Goal: Task Accomplishment & Management: Manage account settings

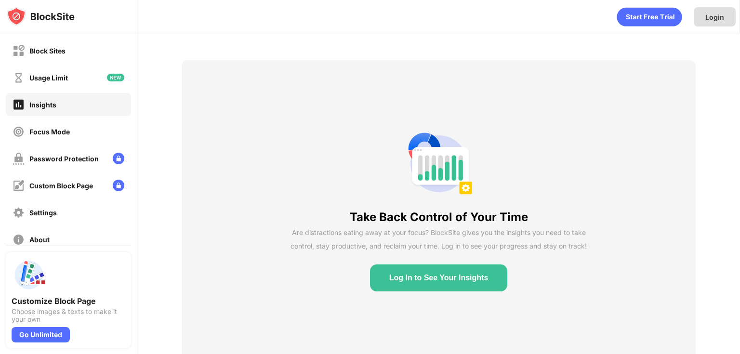
click at [703, 23] on div "Login" at bounding box center [715, 16] width 42 height 19
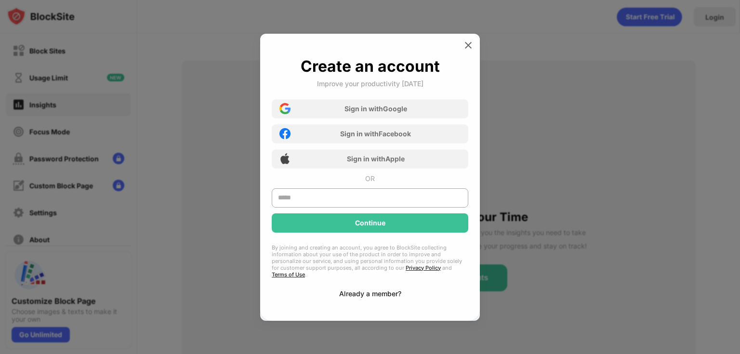
click at [372, 289] on div "Already a member?" at bounding box center [370, 293] width 62 height 8
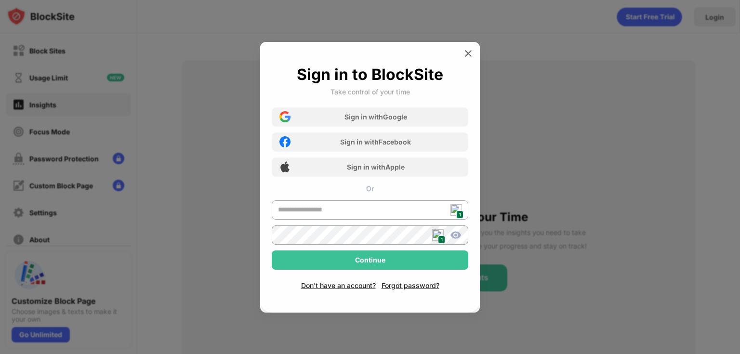
click at [454, 211] on img at bounding box center [456, 210] width 12 height 12
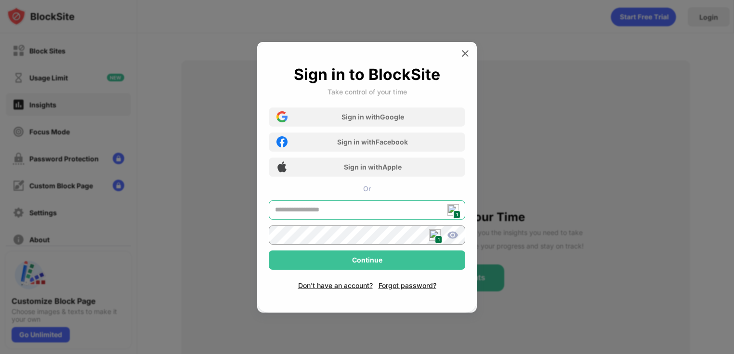
type input "**********"
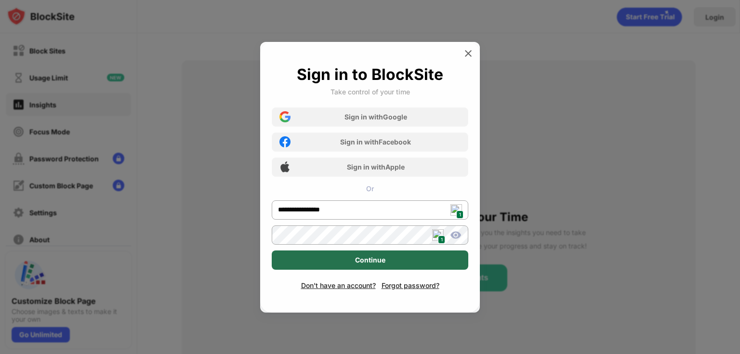
click at [376, 268] on div "Continue" at bounding box center [370, 259] width 197 height 19
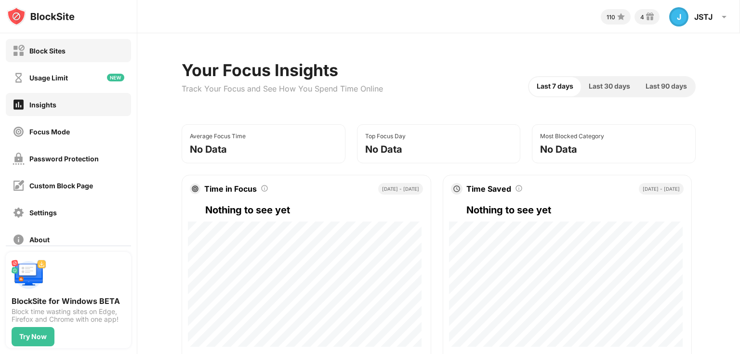
click at [60, 54] on div "Block Sites" at bounding box center [47, 51] width 36 height 8
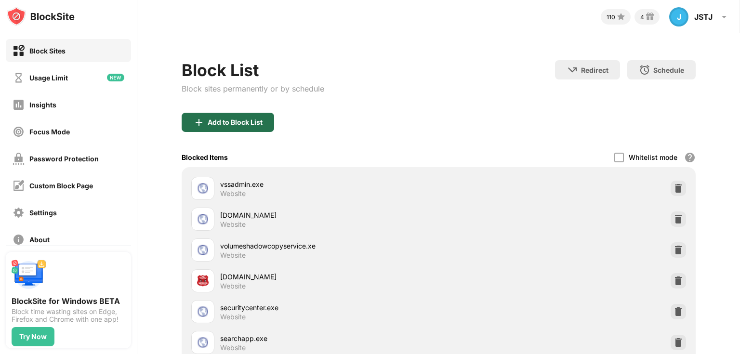
click at [216, 127] on div "Add to Block List" at bounding box center [228, 122] width 92 height 19
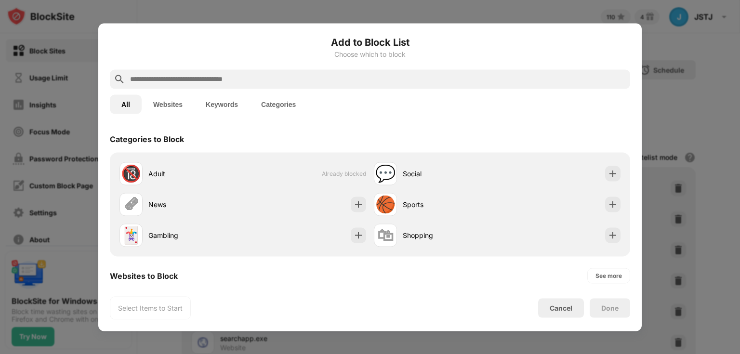
click at [168, 107] on button "Websites" at bounding box center [168, 103] width 52 height 19
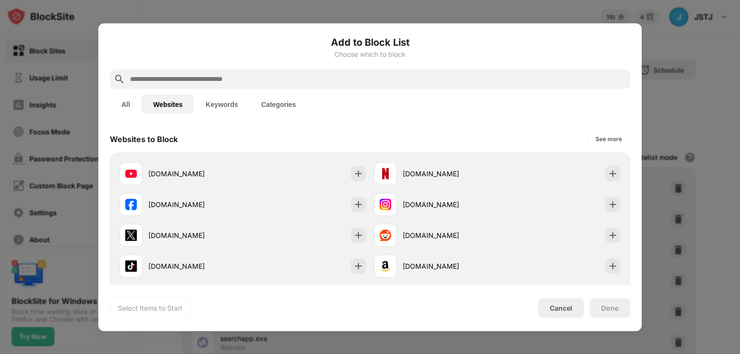
click at [185, 83] on input "text" at bounding box center [377, 79] width 497 height 12
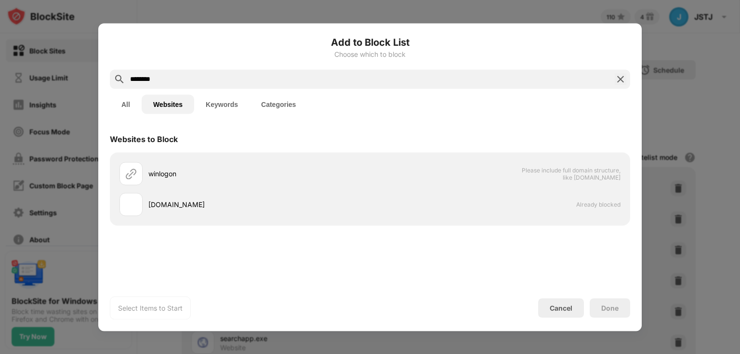
type input "********"
click at [223, 108] on button "Keywords" at bounding box center [221, 103] width 55 height 19
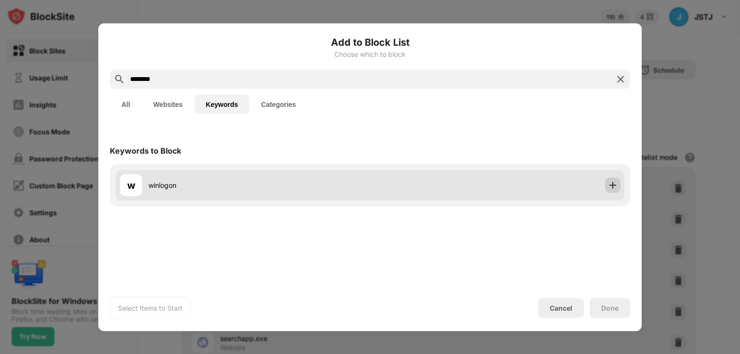
click at [611, 186] on img at bounding box center [613, 185] width 10 height 10
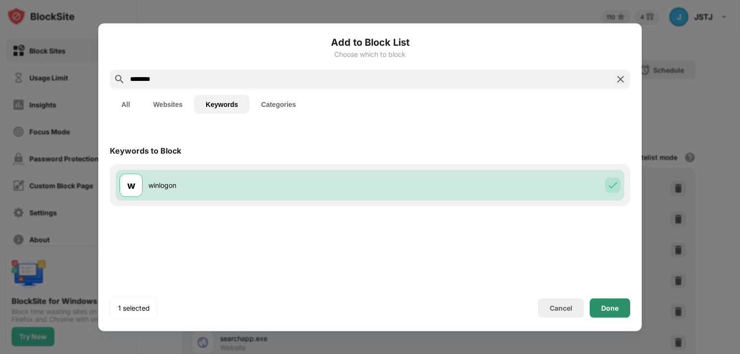
click at [613, 306] on div "Done" at bounding box center [609, 308] width 17 height 8
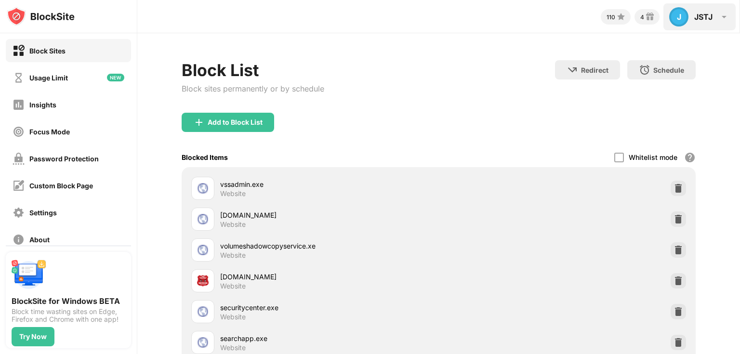
click at [720, 18] on img at bounding box center [724, 17] width 12 height 12
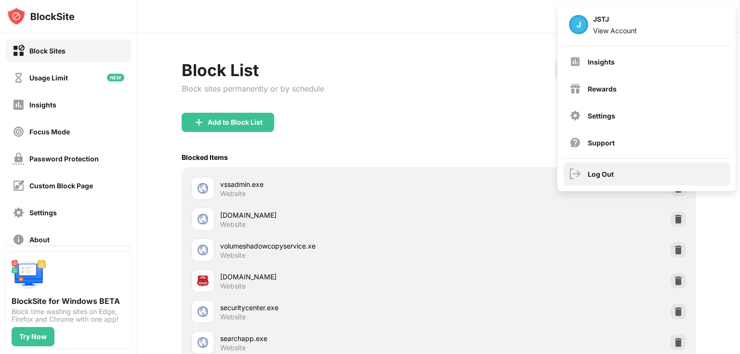
click at [598, 181] on div "Log Out" at bounding box center [647, 173] width 166 height 23
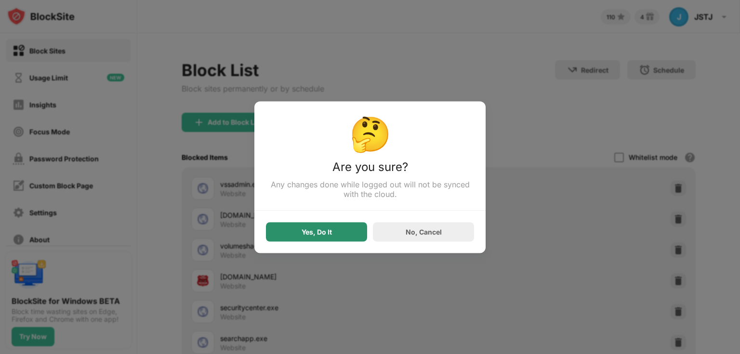
click at [356, 225] on div "Yes, Do It" at bounding box center [316, 231] width 101 height 19
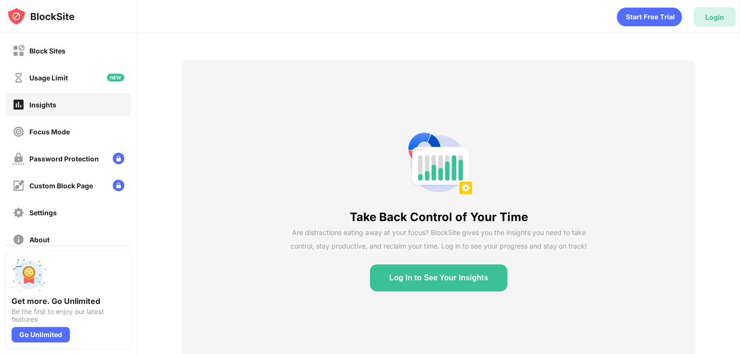
click at [701, 21] on div "Login" at bounding box center [715, 16] width 42 height 19
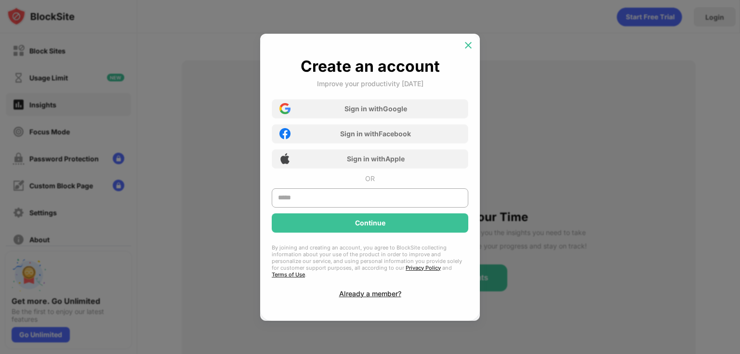
click at [466, 48] on img at bounding box center [468, 45] width 10 height 10
